Goal: Task Accomplishment & Management: Use online tool/utility

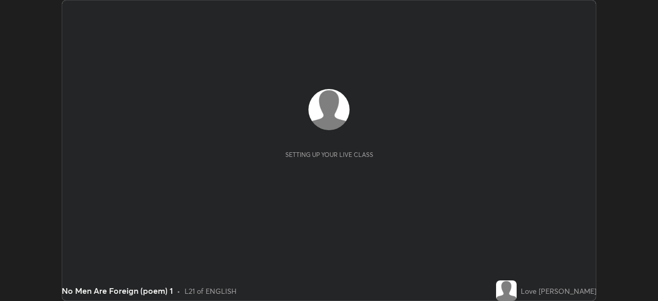
scroll to position [301, 658]
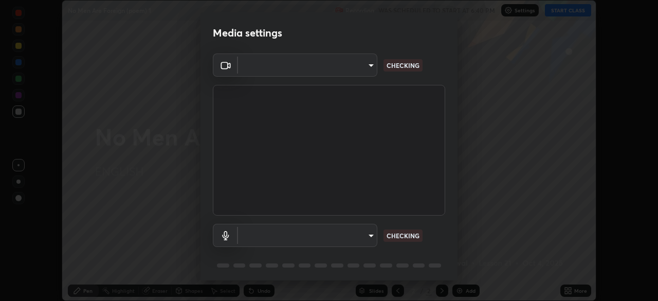
type input "38ad95da10e1c978ee4049712d19892e476b61d372051cc3d9e27f3ff910ed20"
type input "11bf99b882b99cc4482ca08e2bbceff7928937bb57c6796bb7aece72046092bf"
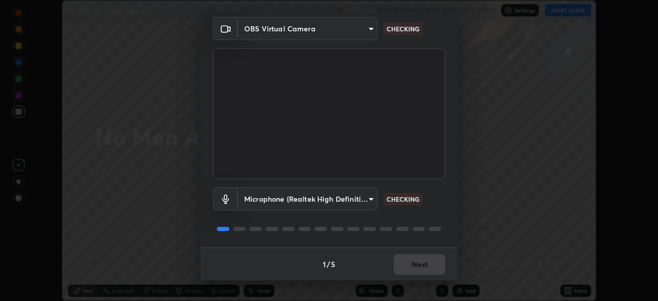
click at [403, 265] on div "1 / 5 Next" at bounding box center [329, 263] width 257 height 33
click at [408, 266] on div "1 / 5 Next" at bounding box center [329, 263] width 257 height 33
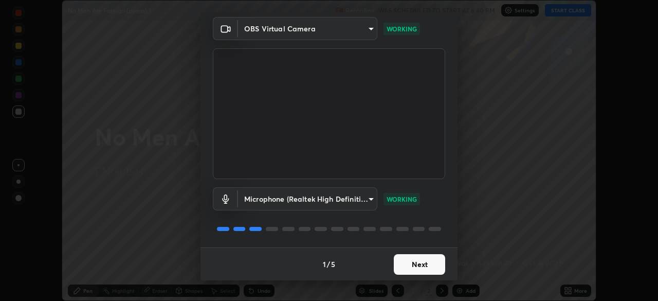
click at [405, 262] on button "Next" at bounding box center [419, 264] width 51 height 21
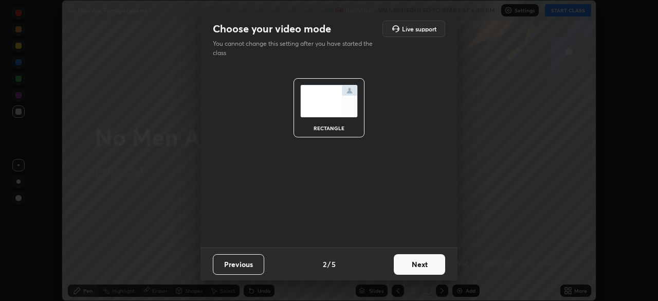
scroll to position [0, 0]
click at [408, 263] on button "Next" at bounding box center [419, 264] width 51 height 21
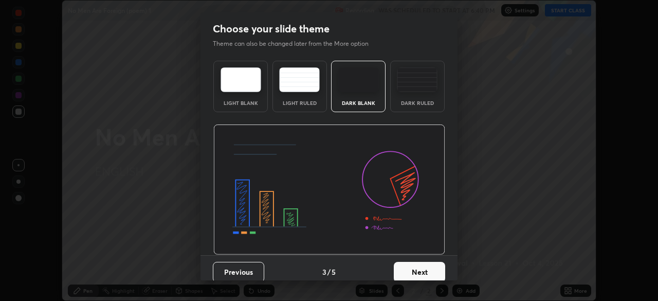
click at [409, 265] on button "Next" at bounding box center [419, 272] width 51 height 21
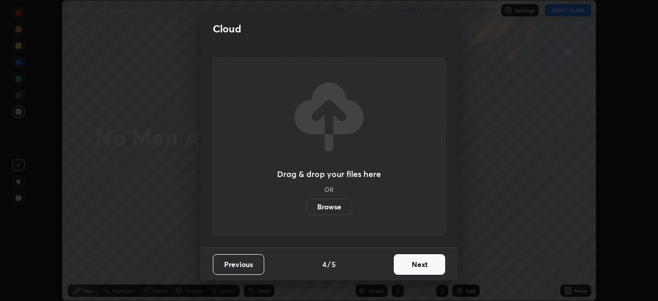
click at [408, 264] on button "Next" at bounding box center [419, 264] width 51 height 21
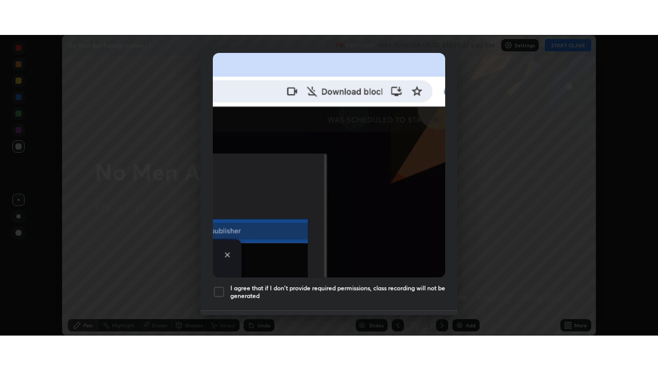
scroll to position [246, 0]
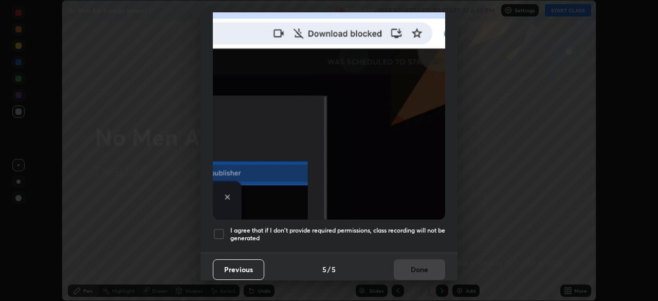
click at [221, 233] on div at bounding box center [219, 234] width 12 height 12
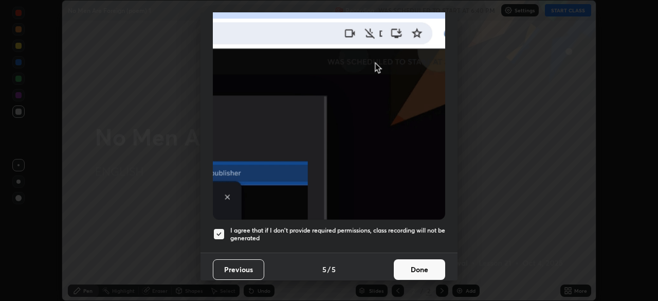
click at [417, 266] on button "Done" at bounding box center [419, 269] width 51 height 21
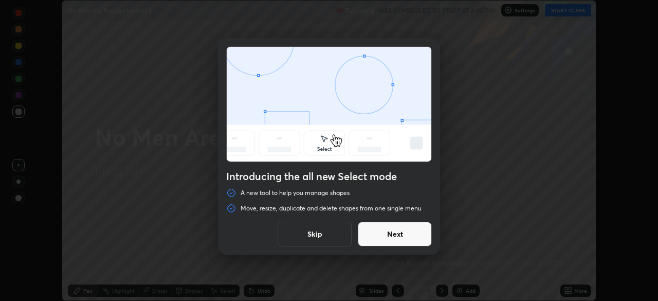
click at [329, 235] on button "Skip" at bounding box center [315, 234] width 74 height 25
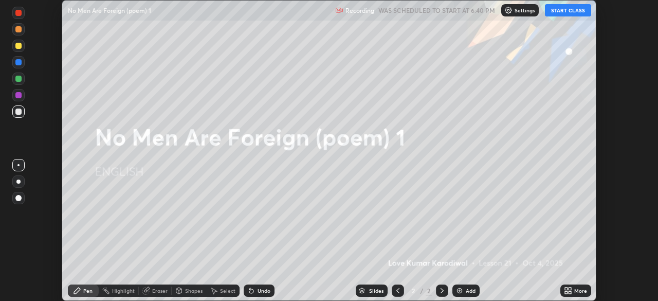
click at [569, 290] on icon at bounding box center [568, 291] width 8 height 8
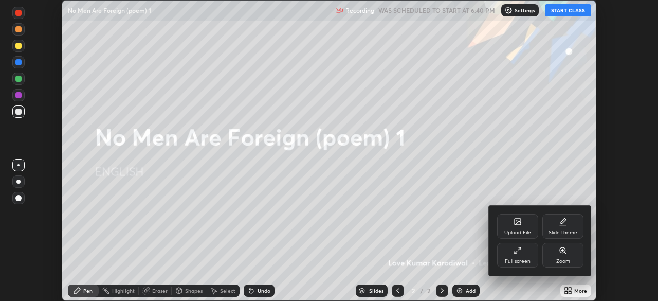
click at [521, 230] on div "Upload File" at bounding box center [518, 232] width 27 height 5
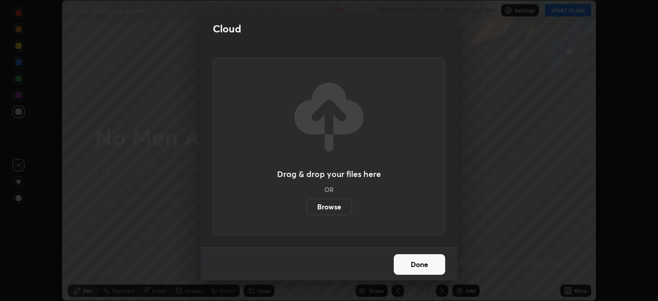
click at [328, 200] on label "Browse" at bounding box center [330, 207] width 46 height 16
click at [307, 200] on input "Browse" at bounding box center [307, 207] width 0 height 16
click at [319, 204] on label "Browse" at bounding box center [330, 207] width 46 height 16
click at [307, 204] on input "Browse" at bounding box center [307, 207] width 0 height 16
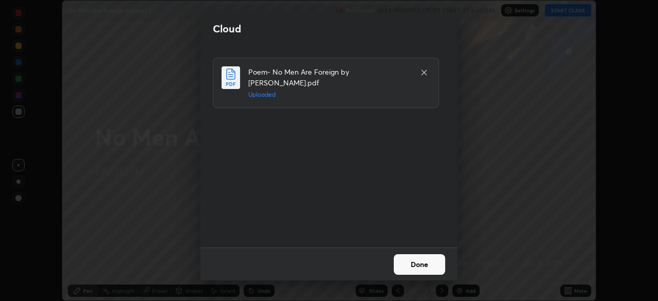
click at [409, 264] on button "Done" at bounding box center [419, 264] width 51 height 21
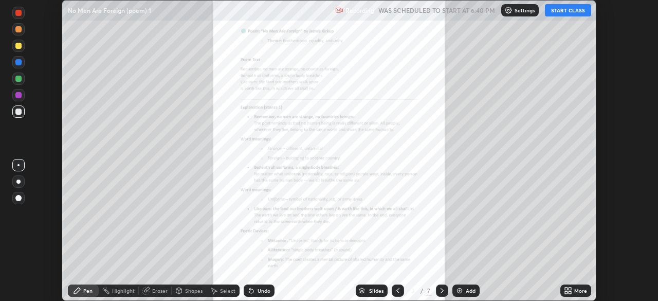
click at [570, 292] on icon at bounding box center [570, 292] width 3 height 3
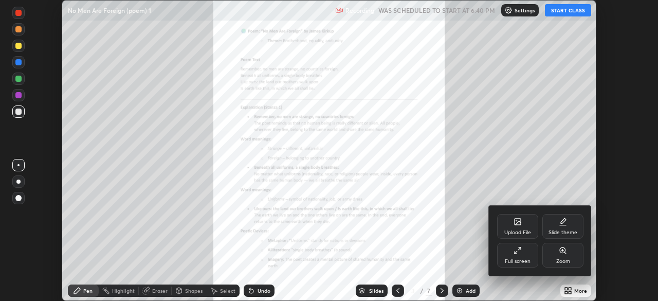
click at [517, 261] on div "Full screen" at bounding box center [518, 261] width 26 height 5
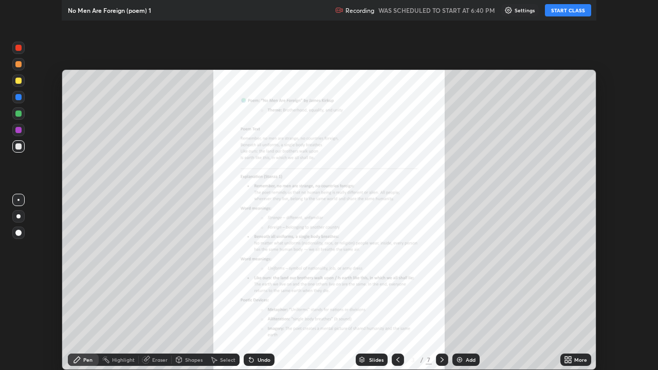
scroll to position [370, 658]
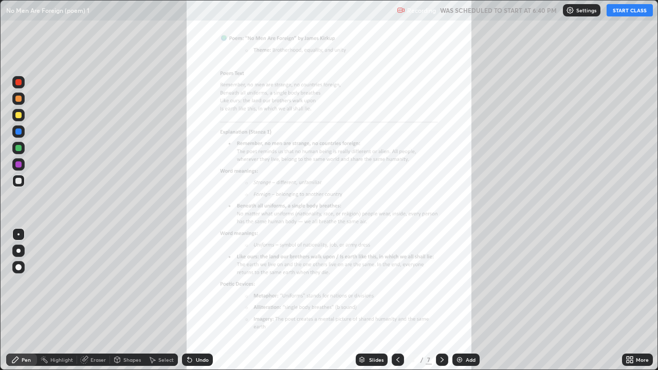
click at [632, 300] on icon at bounding box center [632, 358] width 3 height 3
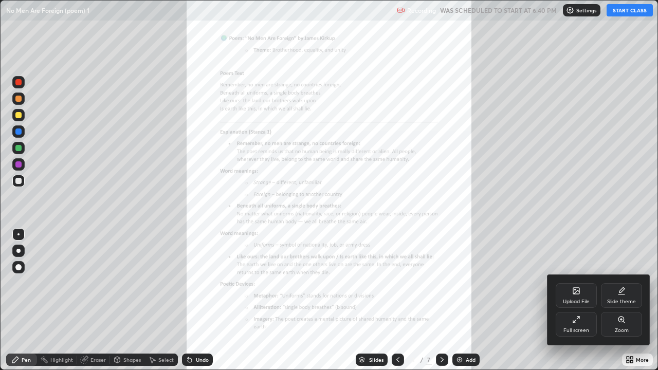
click at [615, 300] on div "Zoom" at bounding box center [621, 324] width 41 height 25
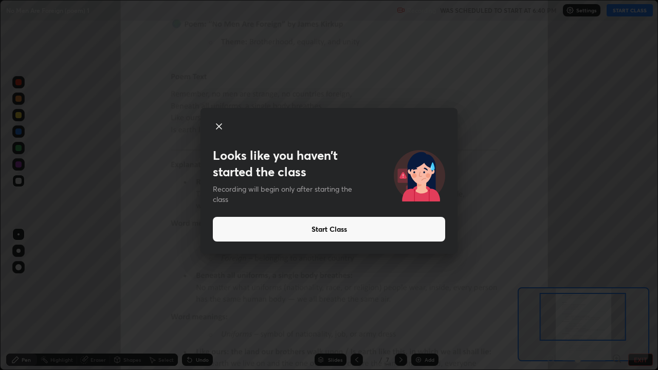
click at [217, 124] on icon at bounding box center [219, 126] width 5 height 5
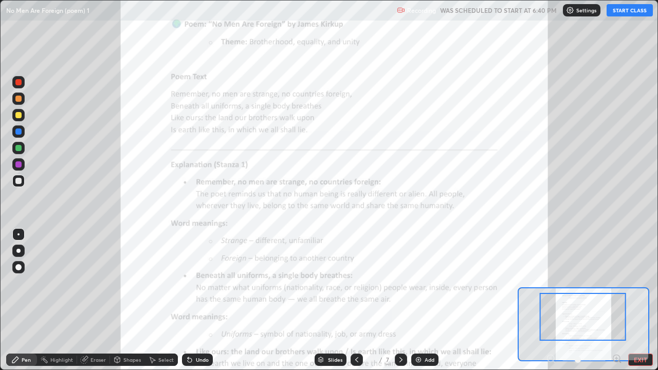
click at [627, 9] on button "START CLASS" at bounding box center [630, 10] width 46 height 12
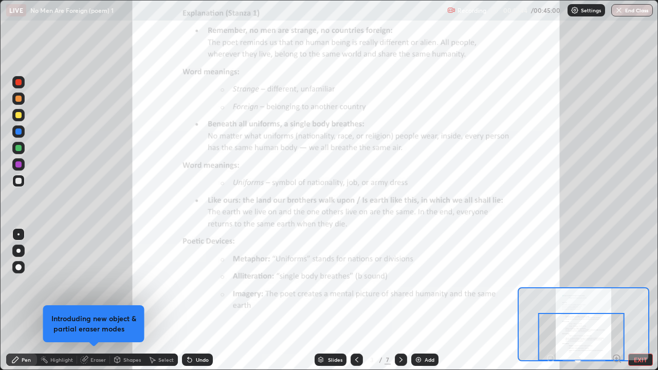
click at [401, 300] on icon at bounding box center [401, 360] width 8 height 8
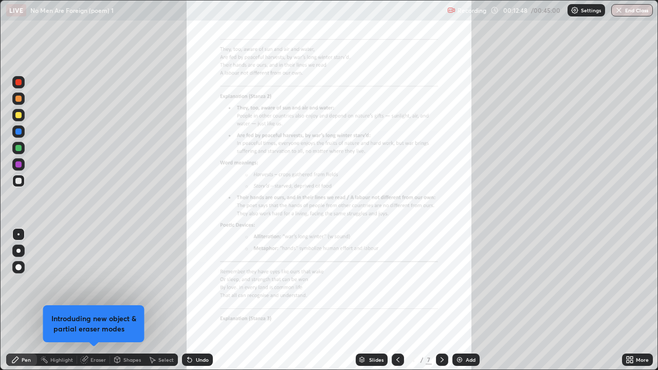
click at [633, 300] on icon at bounding box center [632, 358] width 3 height 3
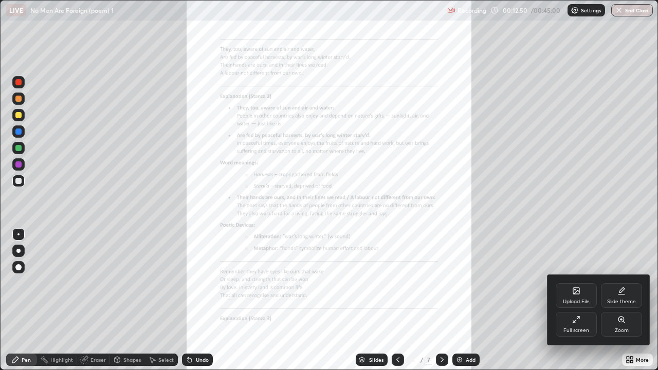
click at [621, 300] on icon at bounding box center [622, 320] width 6 height 6
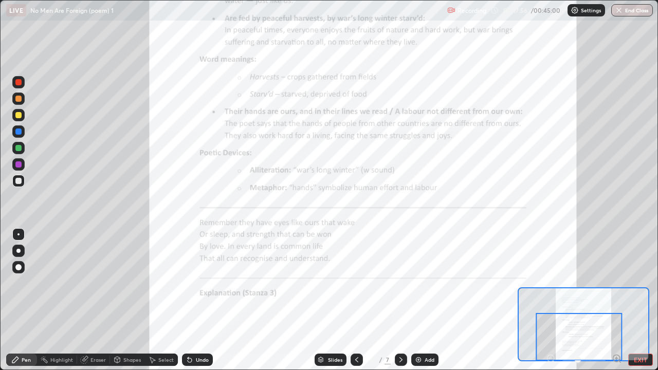
click at [400, 300] on icon at bounding box center [401, 360] width 8 height 8
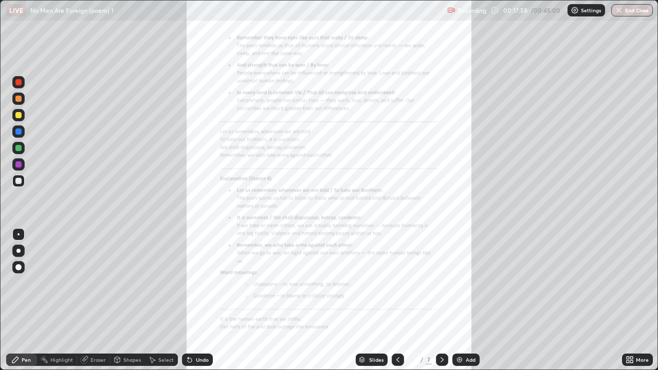
click at [629, 300] on icon at bounding box center [630, 360] width 8 height 8
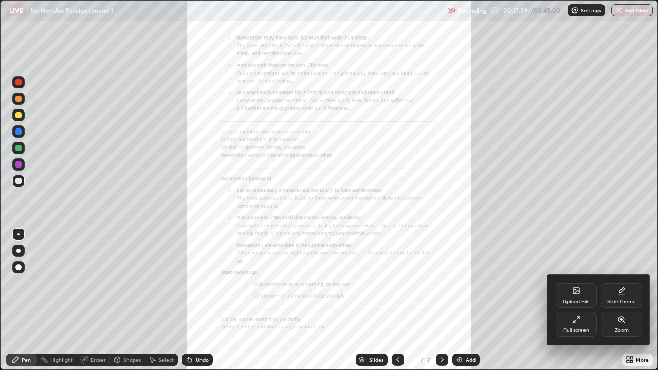
click at [619, 300] on div "Zoom" at bounding box center [621, 324] width 41 height 25
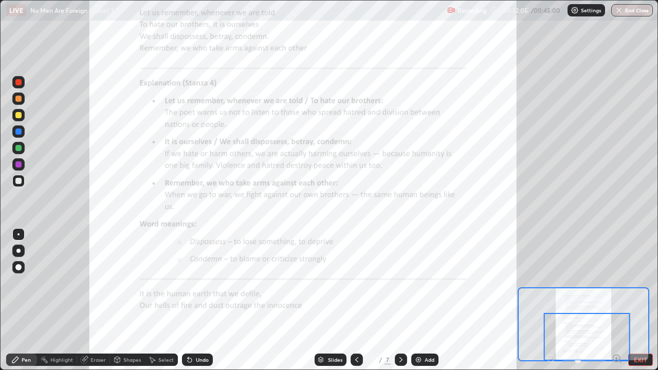
click at [396, 300] on div at bounding box center [401, 360] width 12 height 12
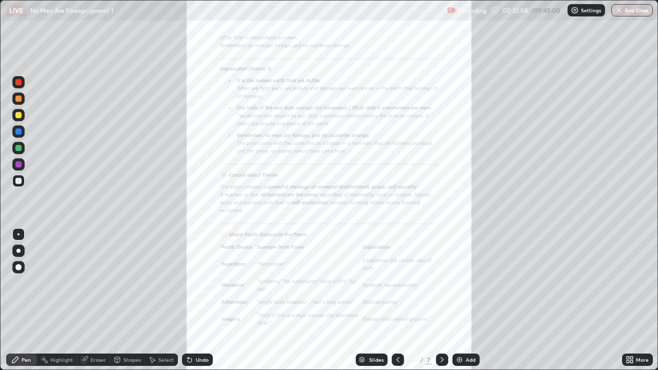
click at [632, 300] on icon at bounding box center [632, 358] width 3 height 3
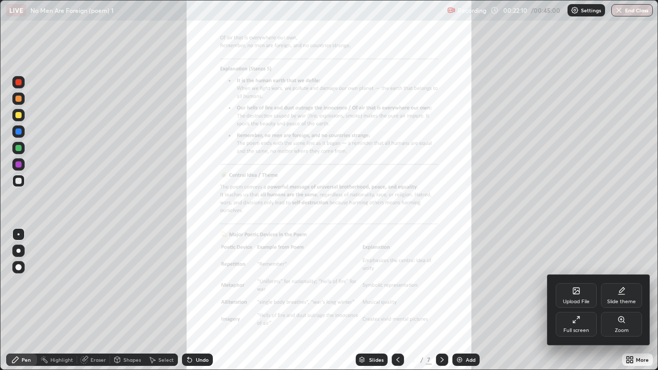
click at [619, 300] on icon at bounding box center [622, 320] width 6 height 6
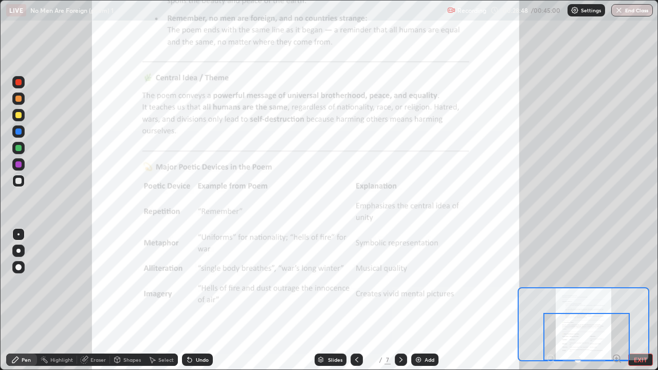
click at [357, 300] on icon at bounding box center [357, 360] width 8 height 8
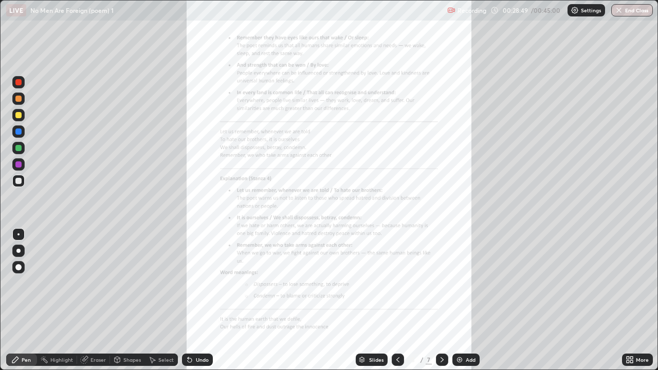
click at [356, 300] on div "Slides" at bounding box center [372, 360] width 32 height 12
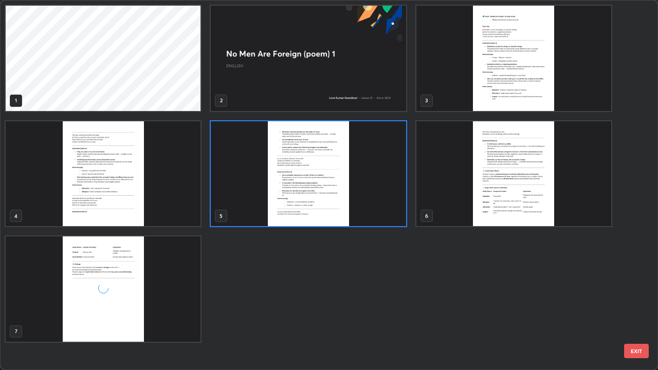
scroll to position [366, 652]
click at [472, 93] on img "grid" at bounding box center [514, 58] width 195 height 105
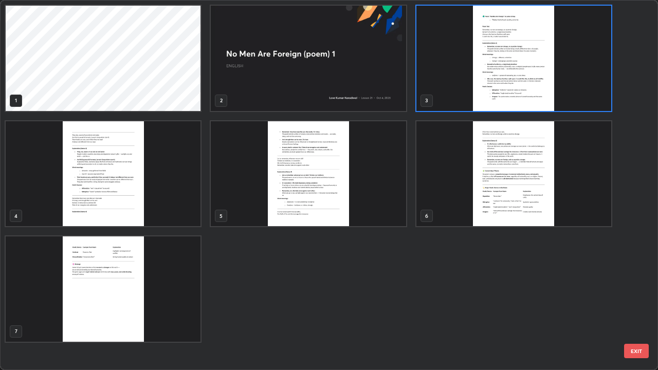
click at [476, 91] on img "grid" at bounding box center [514, 58] width 195 height 105
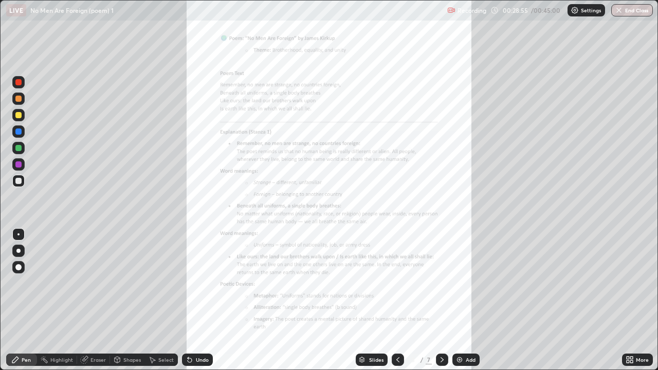
click at [478, 95] on img "grid" at bounding box center [514, 58] width 195 height 105
click at [397, 300] on icon at bounding box center [398, 360] width 8 height 8
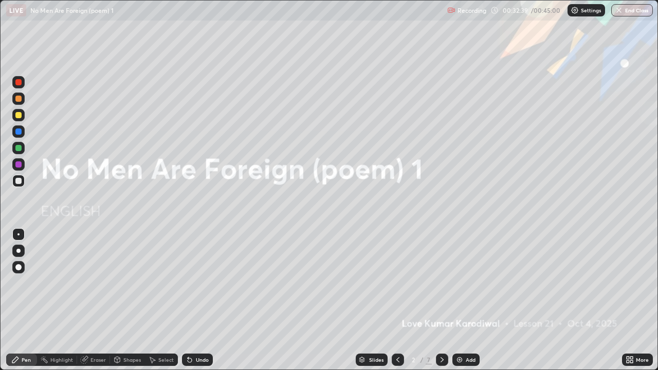
click at [625, 7] on button "End Class" at bounding box center [633, 10] width 42 height 12
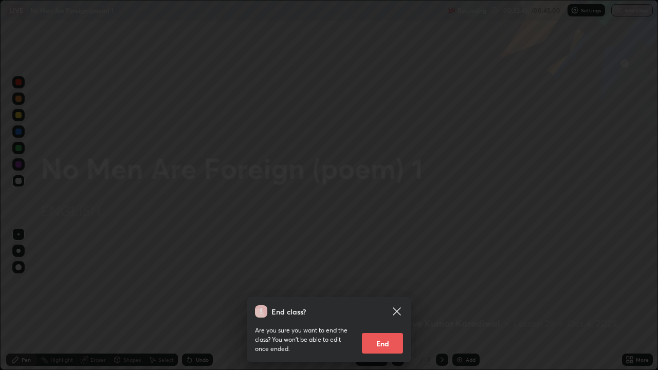
click at [380, 300] on button "End" at bounding box center [382, 343] width 41 height 21
